Goal: Information Seeking & Learning: Learn about a topic

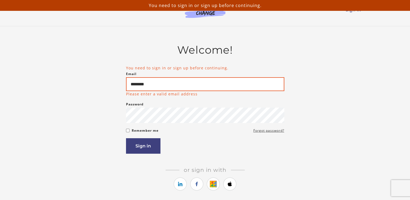
click at [164, 87] on input "********" at bounding box center [205, 84] width 158 height 14
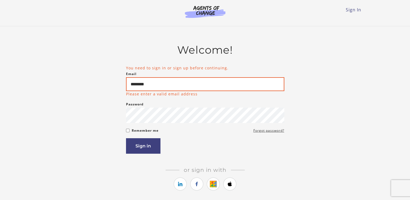
click at [167, 81] on input "********" at bounding box center [205, 84] width 158 height 14
type input "**********"
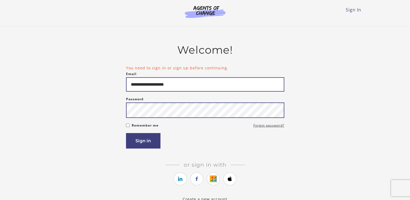
click at [126, 133] on button "Sign in" at bounding box center [143, 140] width 34 height 15
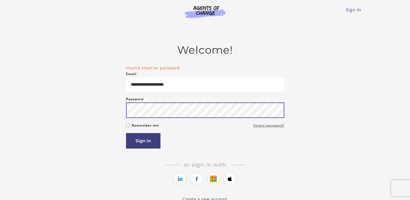
click at [126, 133] on button "Sign in" at bounding box center [143, 140] width 34 height 15
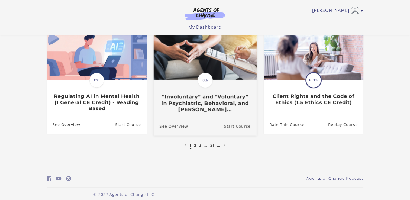
scroll to position [180, 0]
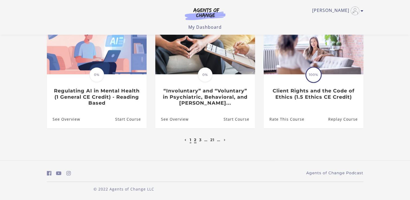
click at [194, 141] on link "2" at bounding box center [195, 139] width 2 height 5
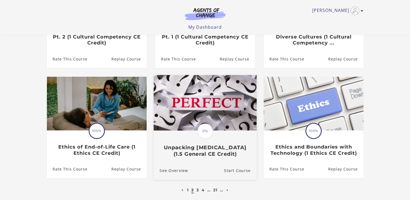
scroll to position [135, 0]
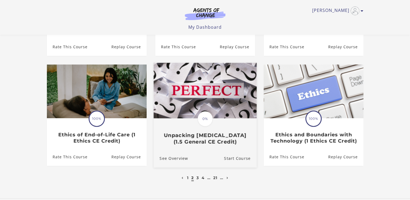
click at [205, 120] on span "0%" at bounding box center [205, 118] width 15 height 15
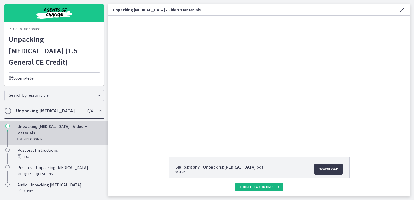
click at [246, 184] on button "Complete & continue" at bounding box center [258, 187] width 47 height 9
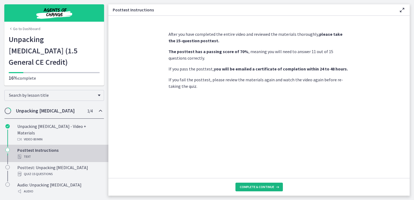
click at [256, 186] on span "Complete & continue" at bounding box center [257, 187] width 34 height 4
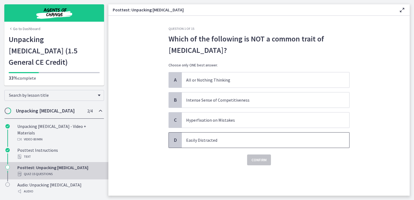
click at [236, 141] on p "Easily Distracted" at bounding box center [260, 140] width 148 height 7
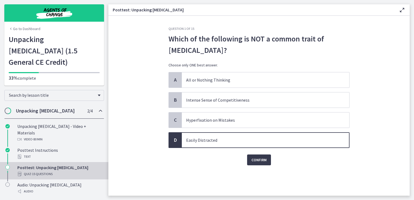
click at [260, 167] on div "Question 1 of 15 Which of the following is NOT a common trait of [MEDICAL_DATA]…" at bounding box center [259, 111] width 190 height 169
click at [257, 162] on span "Confirm" at bounding box center [258, 160] width 15 height 7
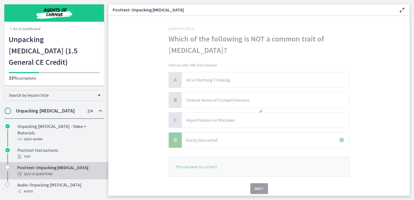
click at [257, 162] on p "This answer is correct." at bounding box center [259, 167] width 181 height 20
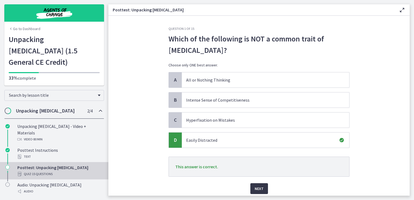
click at [264, 192] on button "Next" at bounding box center [259, 188] width 18 height 11
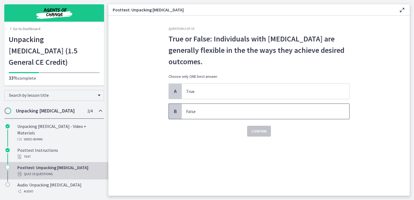
click at [227, 111] on p "False" at bounding box center [260, 111] width 148 height 7
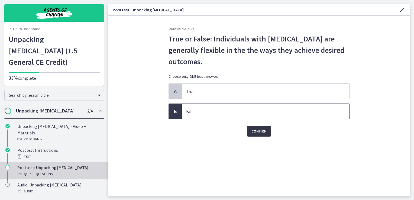
click at [257, 136] on button "Confirm" at bounding box center [259, 131] width 24 height 11
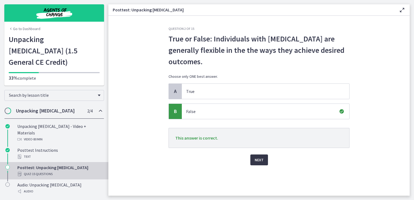
click at [256, 157] on span "Next" at bounding box center [259, 160] width 9 height 7
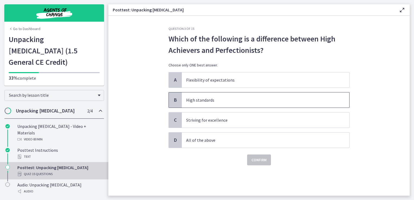
click at [216, 105] on span "High standards" at bounding box center [265, 99] width 167 height 15
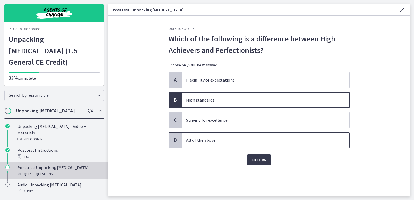
drag, startPoint x: 215, startPoint y: 137, endPoint x: 228, endPoint y: 146, distance: 16.4
click at [215, 137] on p "All of the above" at bounding box center [260, 140] width 148 height 7
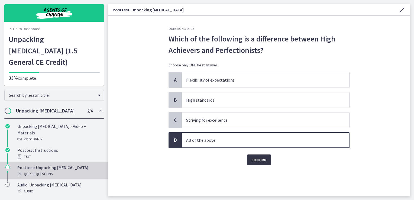
click at [263, 163] on button "Confirm" at bounding box center [259, 159] width 24 height 11
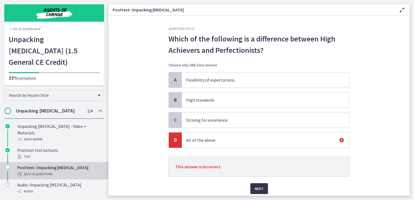
click at [255, 186] on span "Next" at bounding box center [259, 188] width 9 height 7
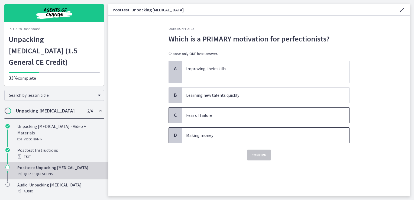
drag, startPoint x: 213, startPoint y: 120, endPoint x: 221, endPoint y: 130, distance: 12.5
click at [213, 120] on span "Fear of failure" at bounding box center [265, 115] width 167 height 15
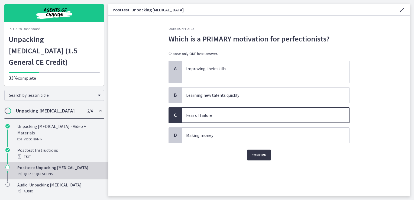
click at [248, 151] on button "Confirm" at bounding box center [259, 155] width 24 height 11
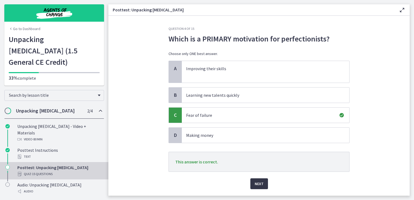
click at [250, 184] on button "Next" at bounding box center [259, 183] width 18 height 11
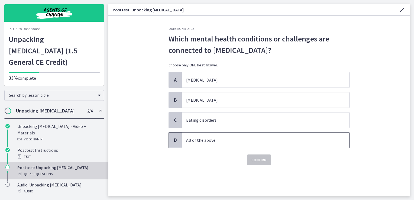
click at [196, 146] on span "All of the above" at bounding box center [265, 140] width 167 height 15
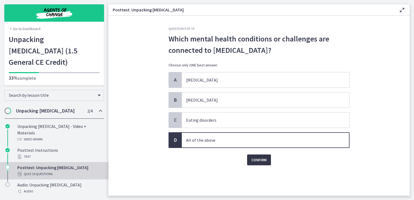
click at [257, 161] on span "Confirm" at bounding box center [258, 160] width 15 height 7
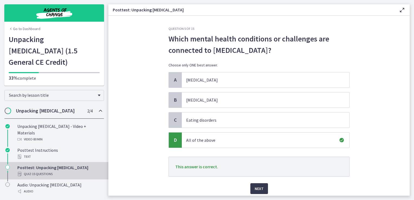
click at [257, 180] on div "Next" at bounding box center [259, 185] width 181 height 17
click at [261, 194] on div "Question 5 of 15 Which mental health conditions or challenges are connected to …" at bounding box center [259, 111] width 190 height 169
click at [260, 190] on span "Next" at bounding box center [259, 188] width 9 height 7
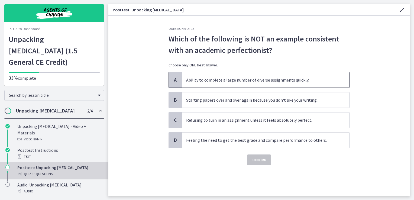
click at [230, 84] on span "Ability to complete a large number of diverse assignments quickly." at bounding box center [265, 79] width 167 height 15
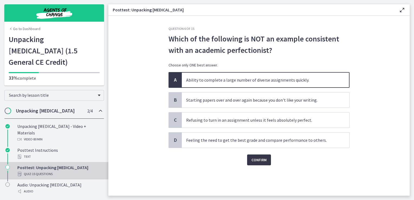
click at [265, 159] on span "Confirm" at bounding box center [258, 160] width 15 height 7
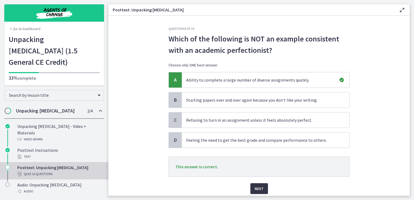
click at [260, 190] on span "Next" at bounding box center [259, 188] width 9 height 7
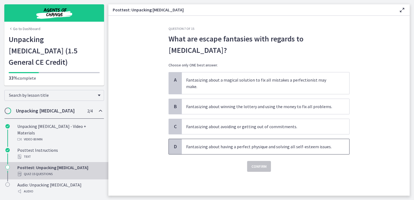
click at [222, 144] on span "Fantasizing about having a perfect physique and solving all self-esteem issues." at bounding box center [265, 146] width 167 height 15
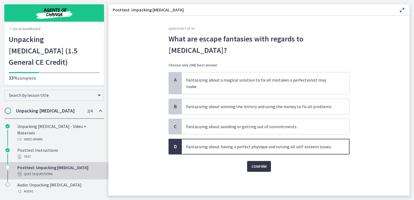
click at [259, 163] on span "Confirm" at bounding box center [258, 166] width 15 height 7
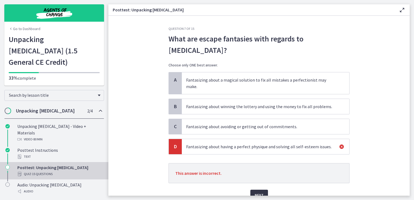
click at [252, 190] on button "Next" at bounding box center [259, 195] width 18 height 11
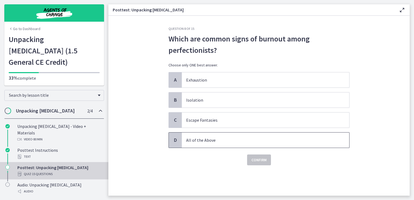
click at [229, 138] on p "All of the Above" at bounding box center [260, 140] width 148 height 7
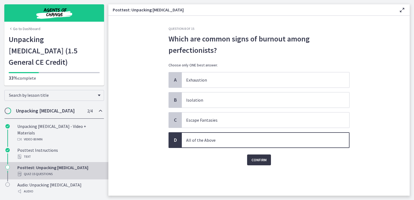
click at [259, 159] on span "Confirm" at bounding box center [258, 160] width 15 height 7
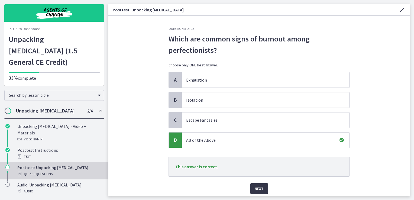
click at [262, 184] on button "Next" at bounding box center [259, 188] width 18 height 11
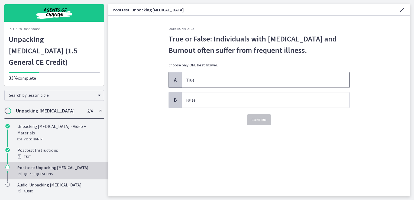
click at [221, 83] on span "True" at bounding box center [265, 79] width 167 height 15
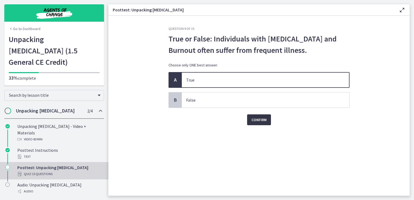
click at [255, 119] on span "Confirm" at bounding box center [258, 120] width 15 height 7
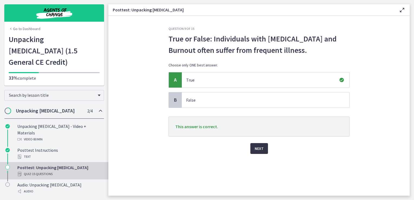
click at [260, 147] on span "Next" at bounding box center [259, 148] width 9 height 7
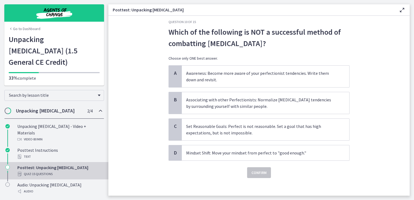
scroll to position [10, 0]
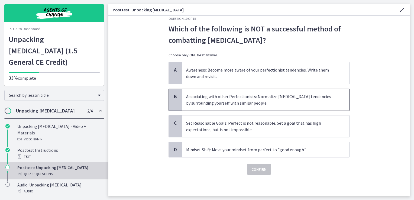
click at [236, 98] on p "Associating with other Perfectionists: Normalize [MEDICAL_DATA] tendencies by s…" at bounding box center [260, 99] width 148 height 13
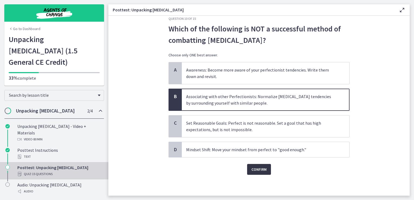
click at [260, 168] on span "Confirm" at bounding box center [258, 169] width 15 height 7
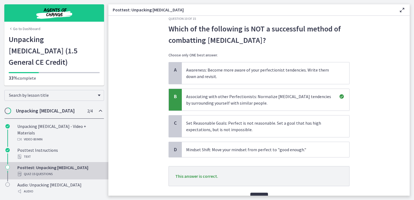
click at [260, 195] on span "Next" at bounding box center [259, 198] width 9 height 7
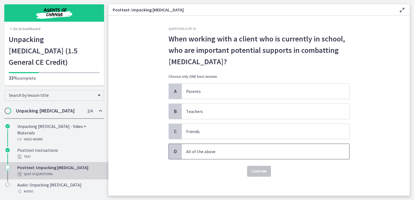
click at [223, 146] on span "All of the above" at bounding box center [265, 151] width 167 height 15
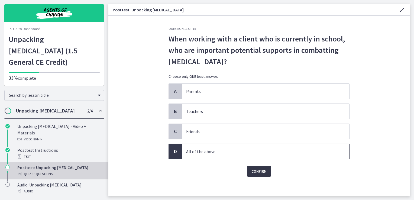
click at [247, 167] on button "Confirm" at bounding box center [259, 171] width 24 height 11
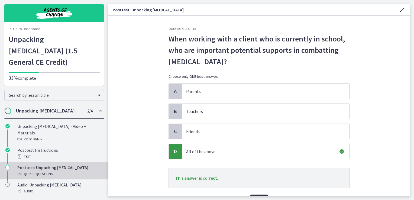
click at [256, 195] on button "Next" at bounding box center [259, 200] width 18 height 11
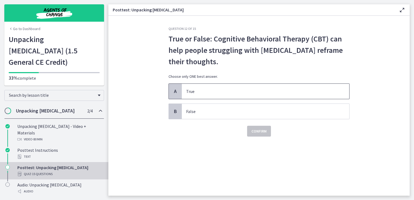
click at [208, 96] on span "True" at bounding box center [265, 91] width 167 height 15
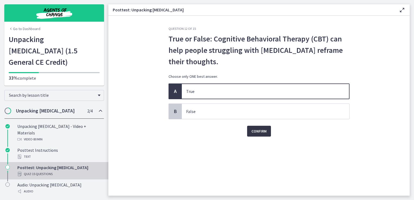
click at [257, 126] on button "Confirm" at bounding box center [259, 131] width 24 height 11
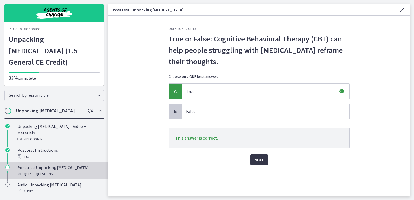
click at [257, 157] on span "Next" at bounding box center [259, 160] width 9 height 7
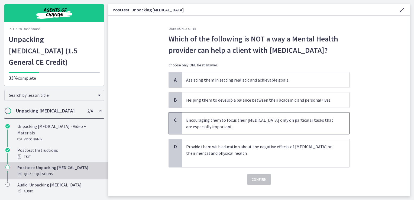
click at [254, 125] on p "Encouraging them to focus their [MEDICAL_DATA] only on particular tasks that ar…" at bounding box center [260, 123] width 148 height 13
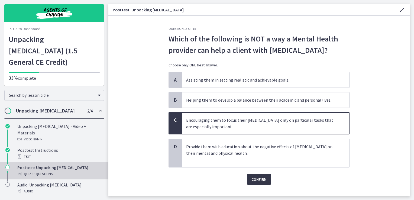
click at [263, 176] on span "Confirm" at bounding box center [258, 179] width 15 height 7
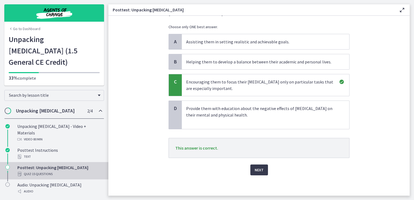
scroll to position [39, 0]
click at [260, 164] on div "Next" at bounding box center [259, 165] width 181 height 17
click at [258, 168] on span "Next" at bounding box center [259, 169] width 9 height 7
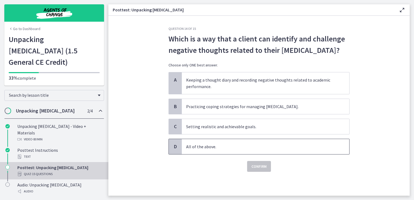
click at [241, 142] on span "All of the above." at bounding box center [265, 146] width 167 height 15
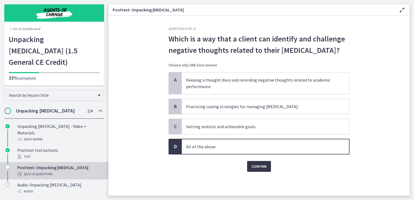
click at [261, 167] on span "Confirm" at bounding box center [258, 166] width 15 height 7
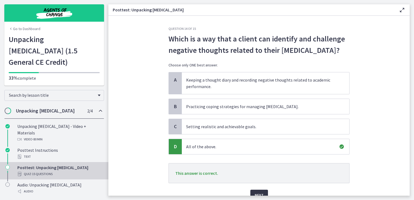
scroll to position [26, 0]
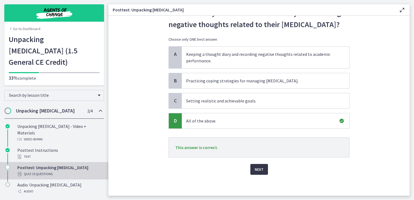
click at [258, 172] on button "Next" at bounding box center [259, 169] width 18 height 11
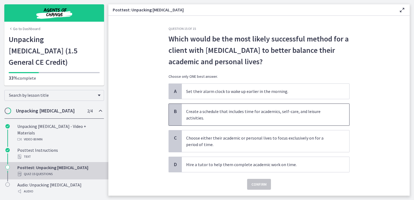
click at [219, 120] on p "Create a schedule that includes time for academics, self-care, and leisure acti…" at bounding box center [260, 114] width 148 height 13
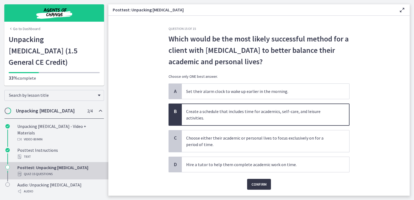
click at [253, 183] on span "Confirm" at bounding box center [258, 184] width 15 height 7
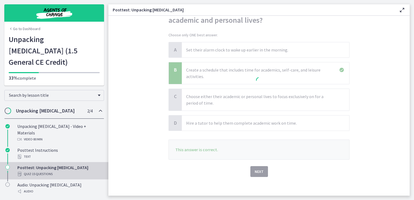
scroll to position [44, 0]
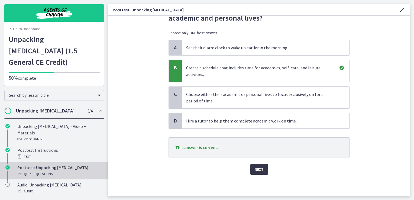
click at [255, 170] on span "Next" at bounding box center [259, 169] width 9 height 7
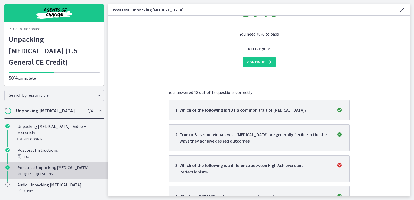
scroll to position [0, 0]
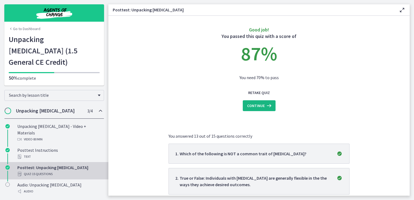
click at [253, 109] on button "Continue" at bounding box center [259, 105] width 33 height 11
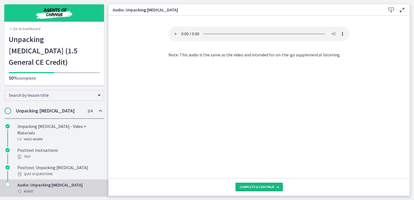
click at [263, 187] on span "Complete & continue" at bounding box center [257, 187] width 34 height 4
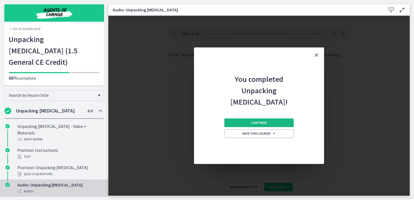
click at [259, 126] on button "Continue" at bounding box center [258, 122] width 69 height 9
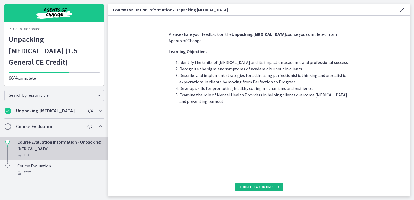
click at [261, 189] on span "Complete & continue" at bounding box center [257, 187] width 34 height 4
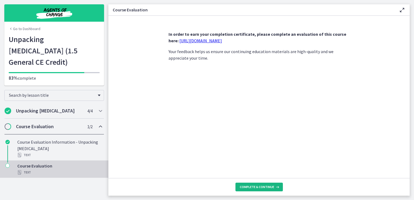
click at [270, 186] on span "Complete & continue" at bounding box center [257, 187] width 34 height 4
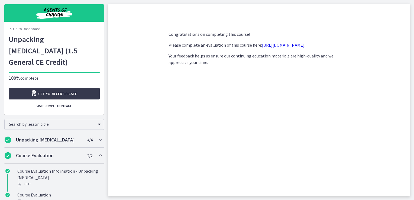
click at [269, 44] on link "[URL][DOMAIN_NAME]" at bounding box center [283, 44] width 43 height 5
